Goal: Information Seeking & Learning: Learn about a topic

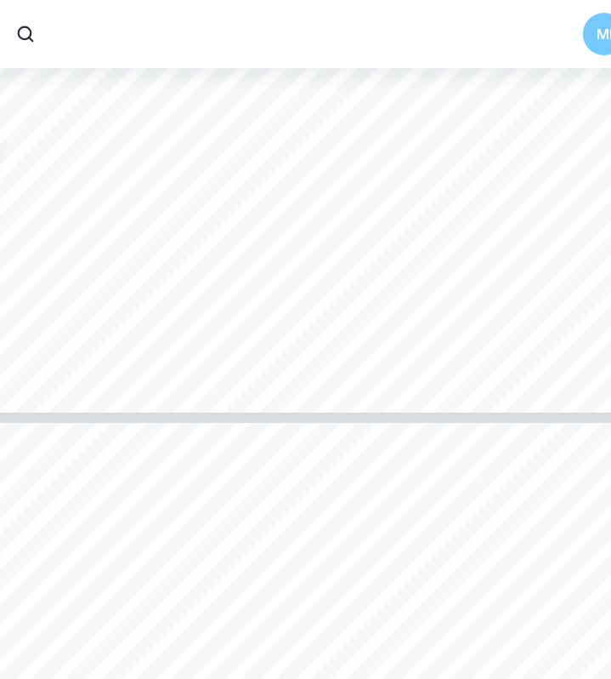
scroll to position [6039, 0]
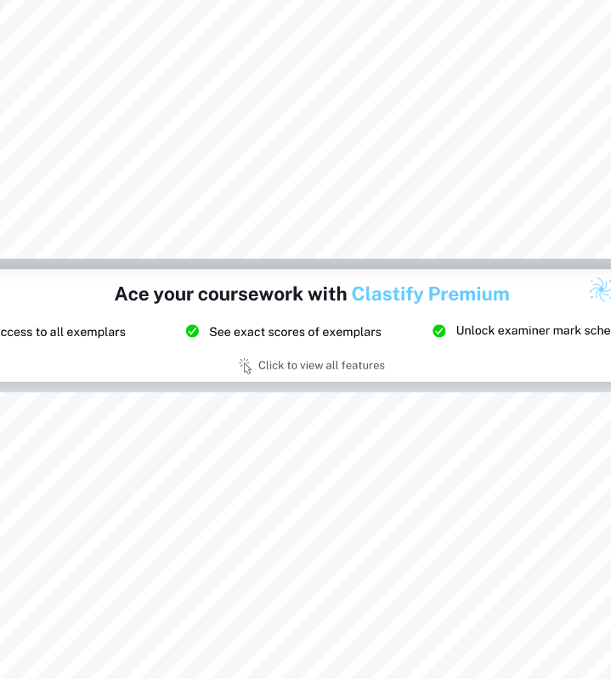
type input "8"
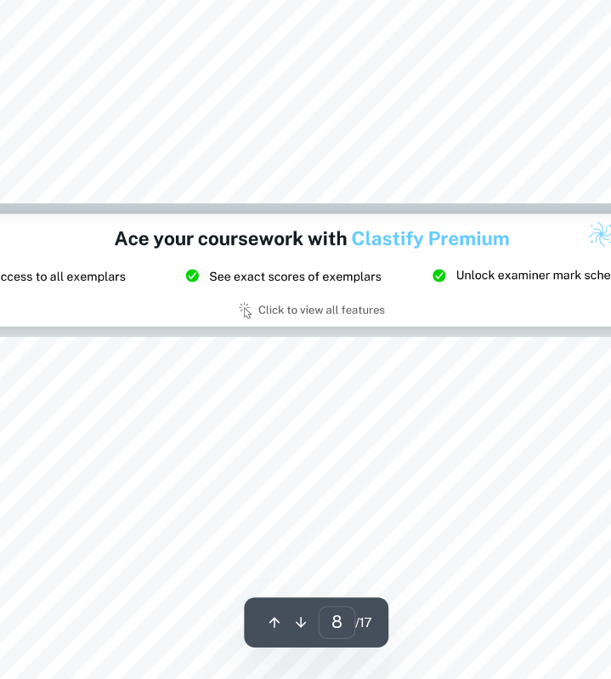
scroll to position [6073, 0]
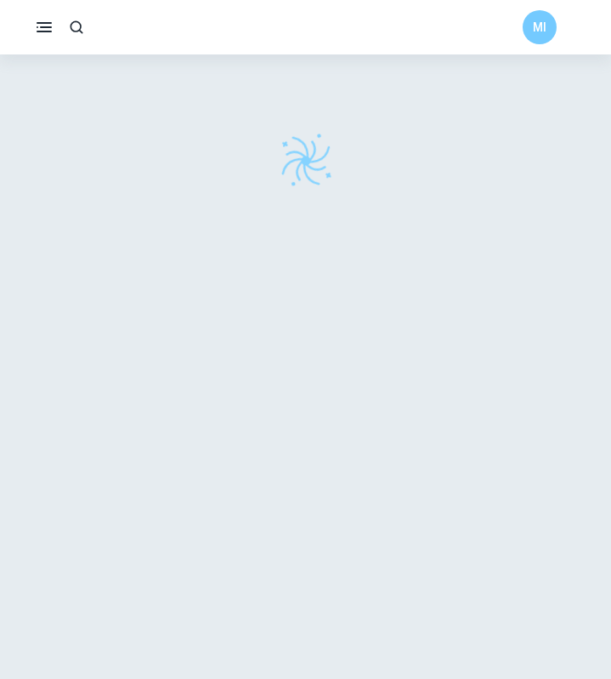
scroll to position [54, 0]
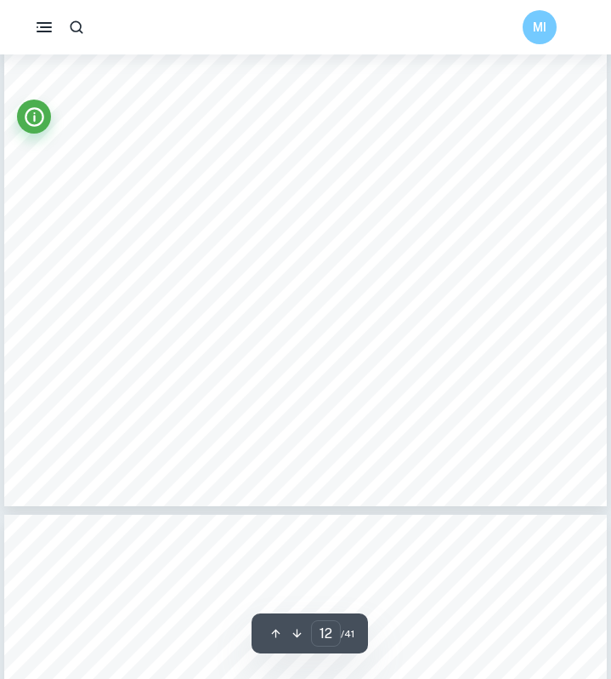
scroll to position [10176, 0]
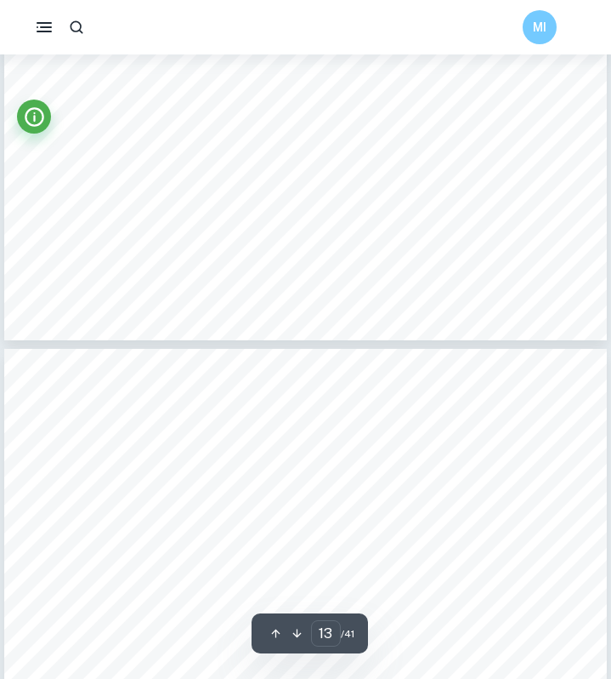
type input "14"
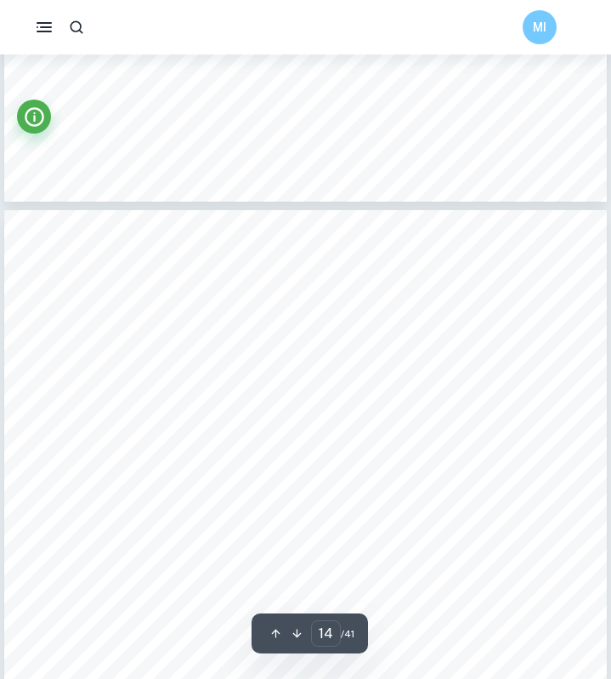
scroll to position [11342, 0]
